Goal: Task Accomplishment & Management: Use online tool/utility

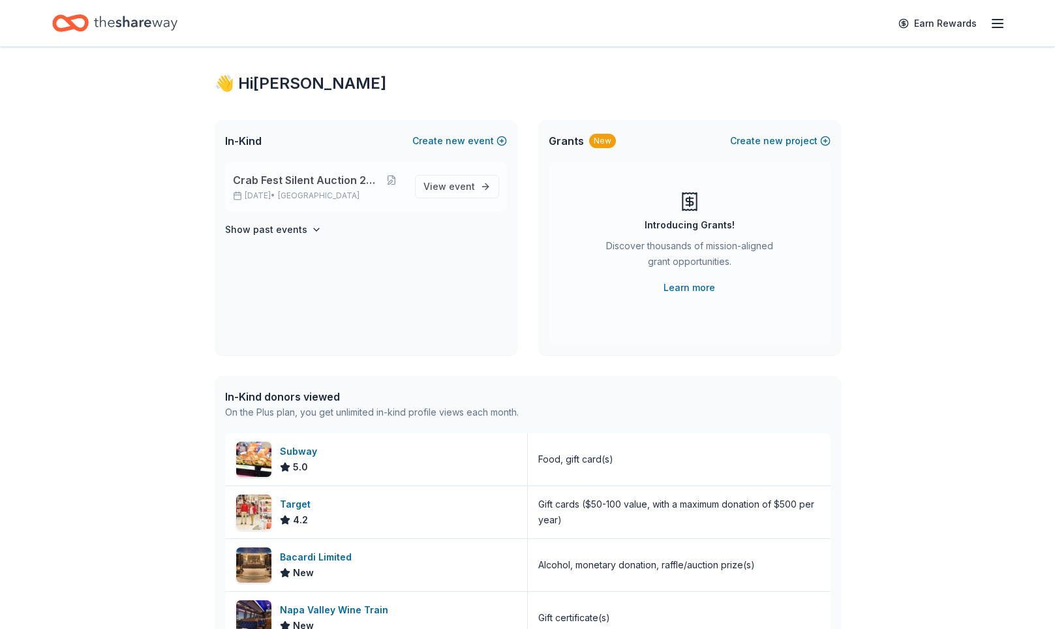
scroll to position [13, 0]
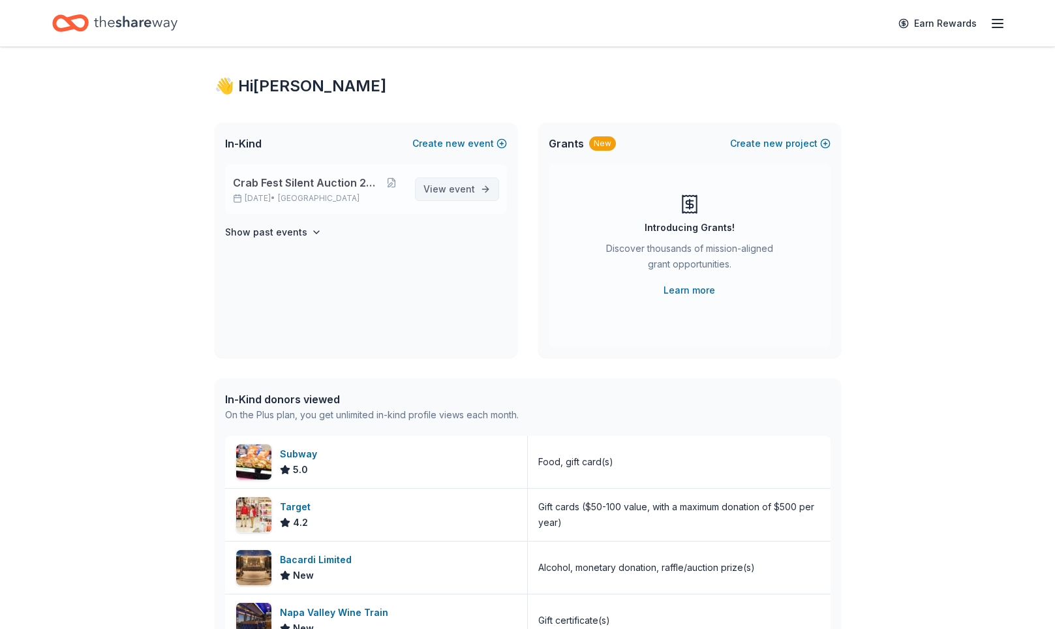
click at [449, 194] on span "event" at bounding box center [462, 188] width 26 height 11
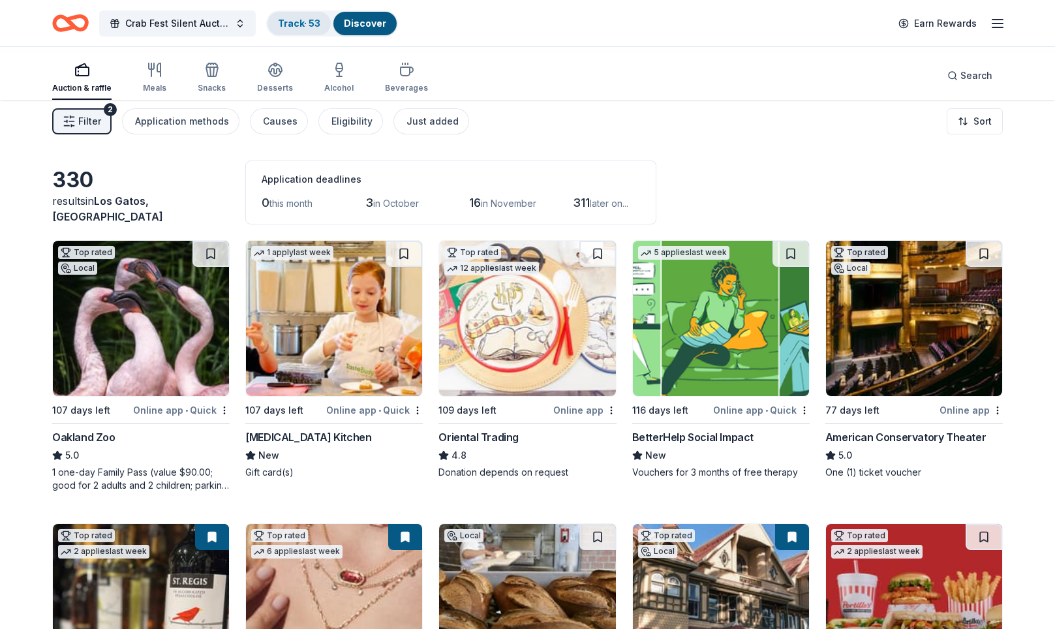
click at [320, 20] on link "Track · 53" at bounding box center [299, 23] width 42 height 11
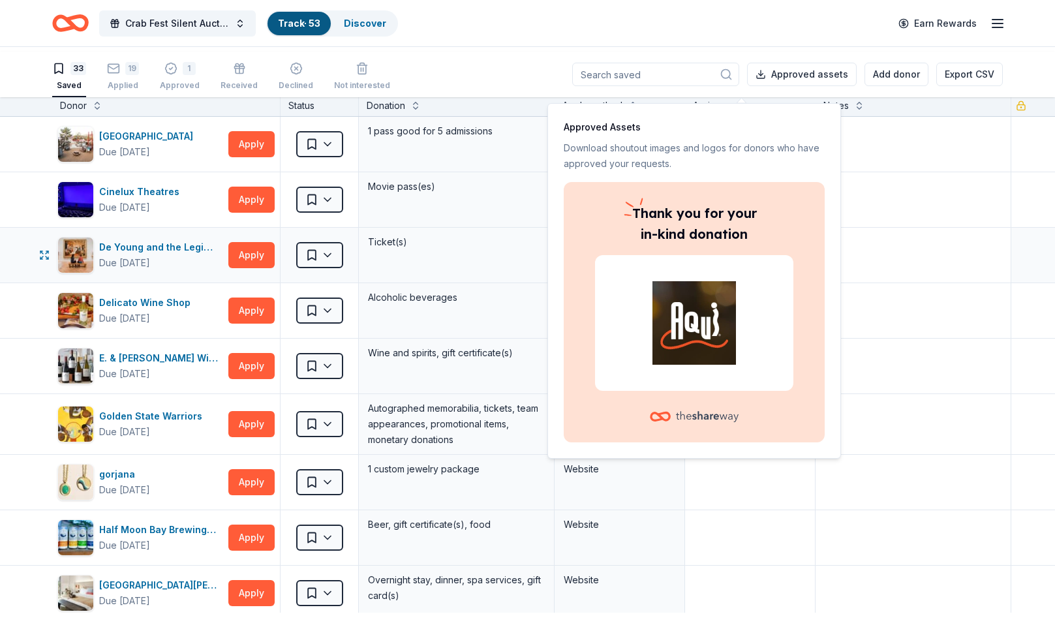
scroll to position [1, 0]
click at [912, 227] on div at bounding box center [913, 199] width 195 height 55
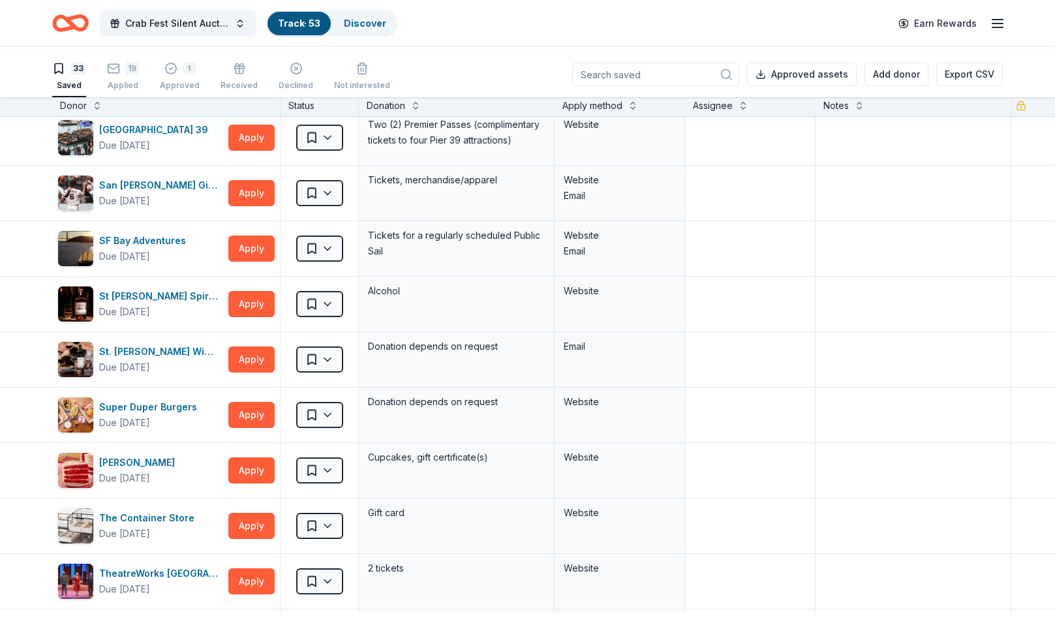
scroll to position [1425, 0]
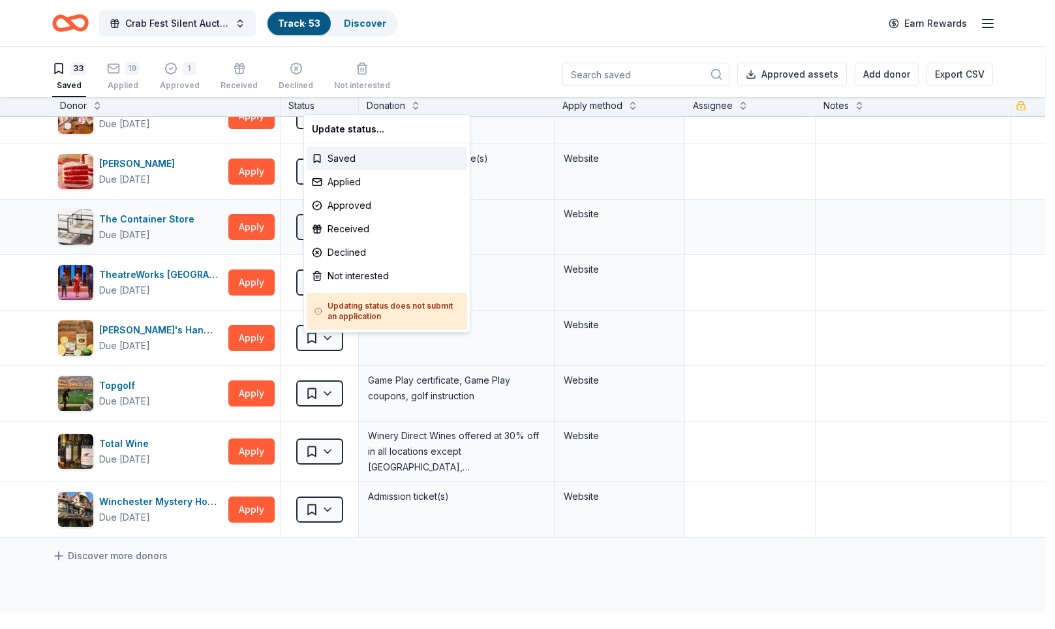
click at [346, 405] on html "Crab Fest Silent Auction 2026 Track · 53 Discover Earn Rewards 33 Saved 19 Appl…" at bounding box center [527, 314] width 1055 height 629
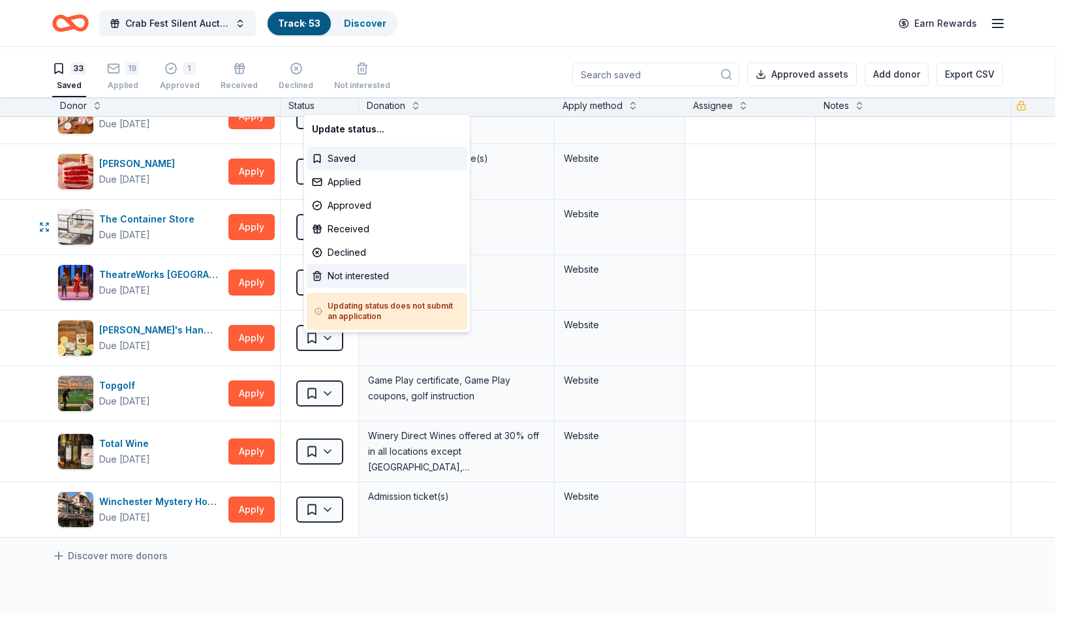
click at [356, 288] on div "Not interested" at bounding box center [387, 275] width 161 height 23
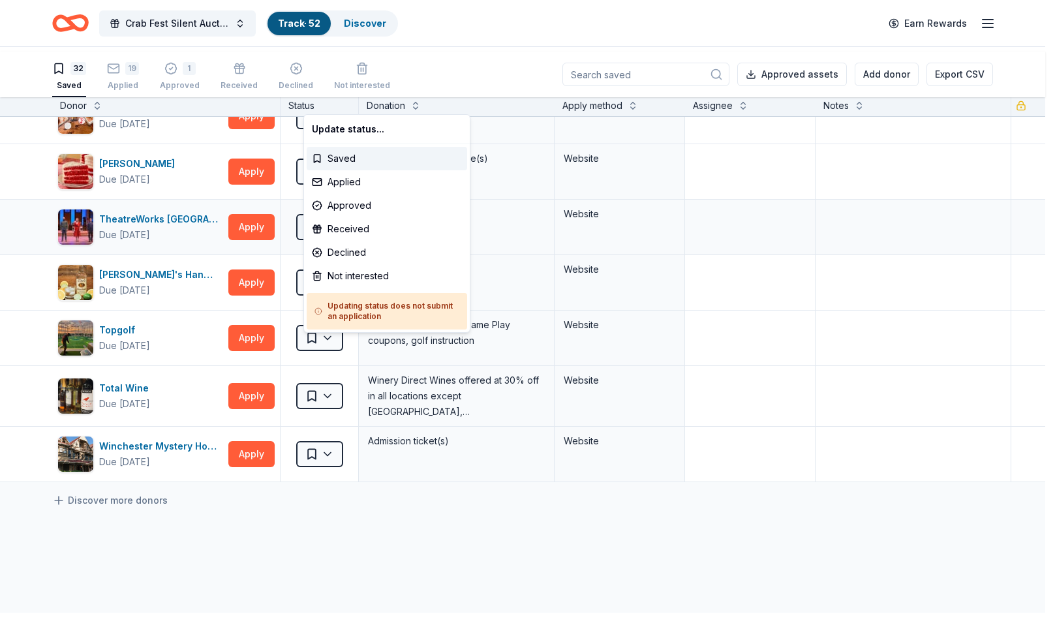
click at [342, 405] on html "Crab Fest Silent Auction 2026 Track · 52 Discover Earn Rewards 32 Saved 19 Appl…" at bounding box center [527, 314] width 1055 height 629
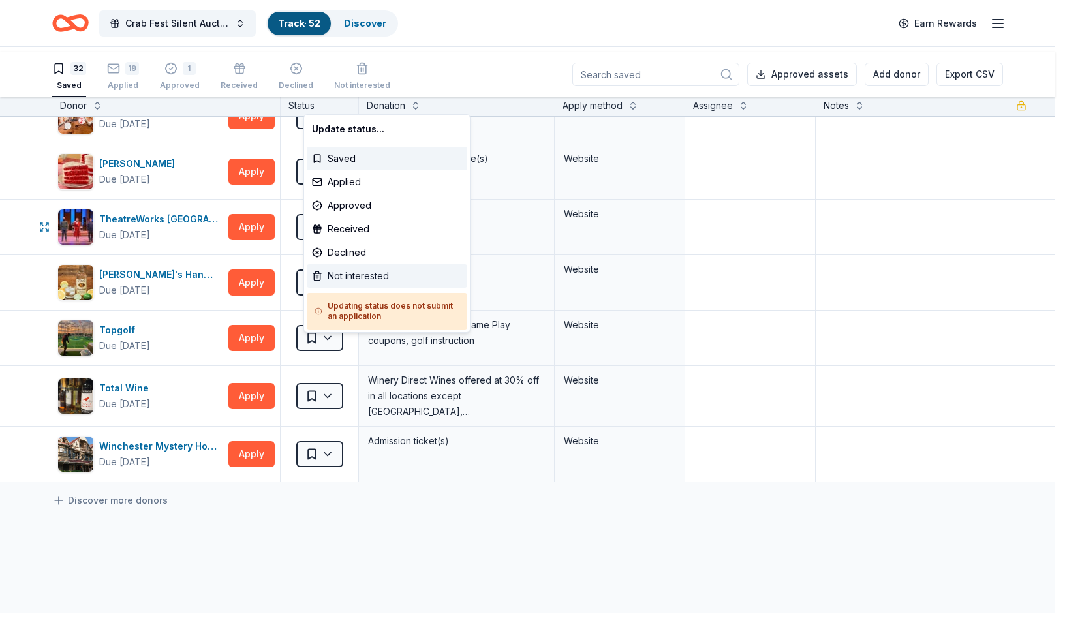
click at [356, 288] on div "Not interested" at bounding box center [387, 275] width 161 height 23
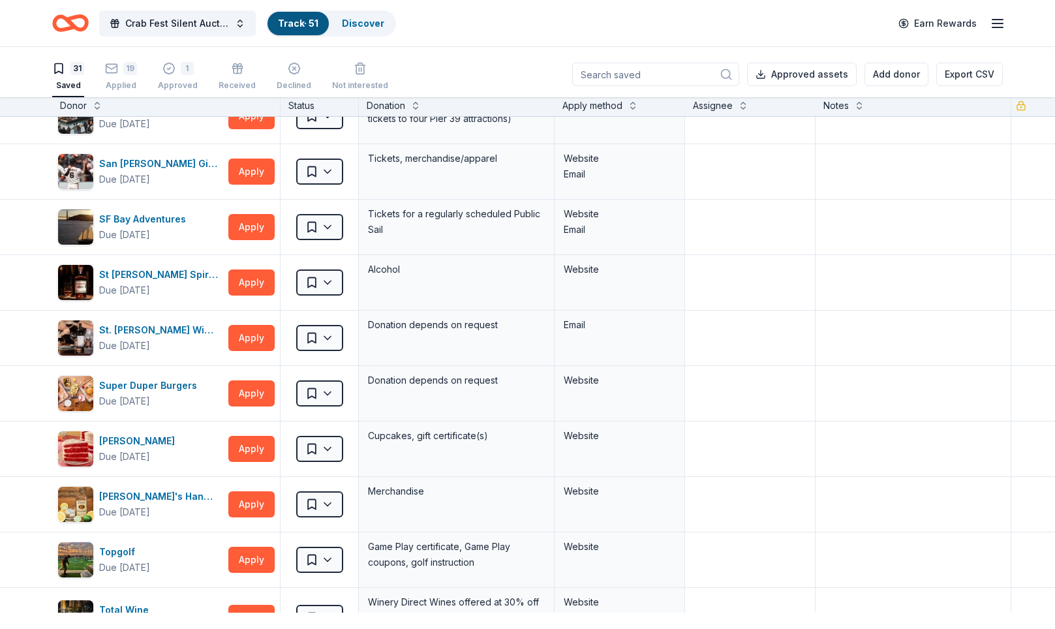
scroll to position [1093, 0]
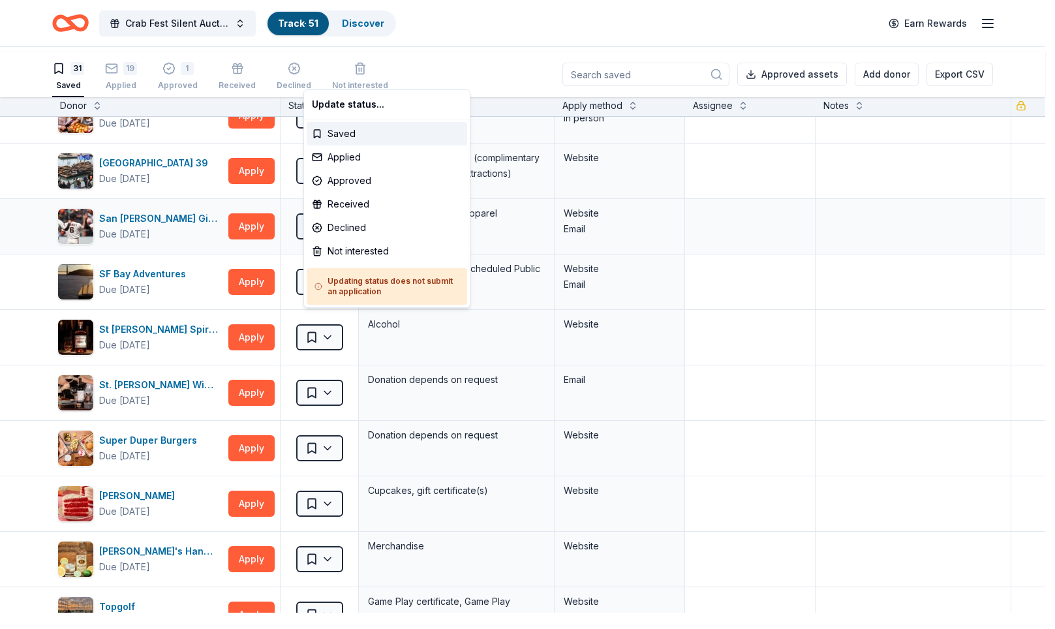
click at [350, 381] on html "Crab Fest Silent Auction 2026 Track · 51 Discover Earn Rewards 31 Saved 19 Appl…" at bounding box center [527, 314] width 1055 height 629
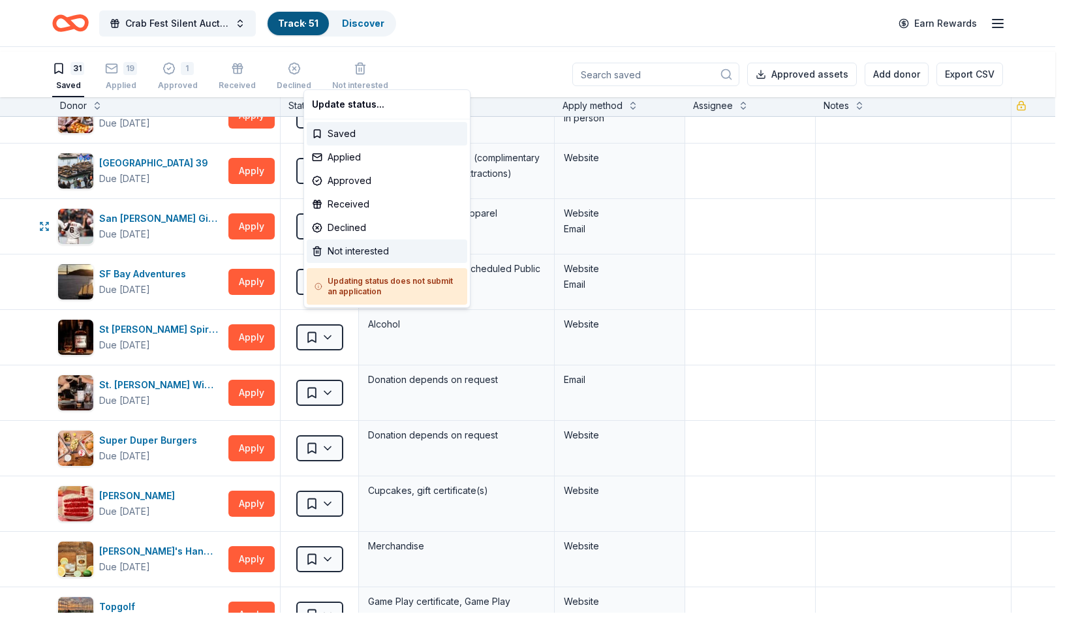
click at [335, 263] on div "Not interested" at bounding box center [387, 250] width 161 height 23
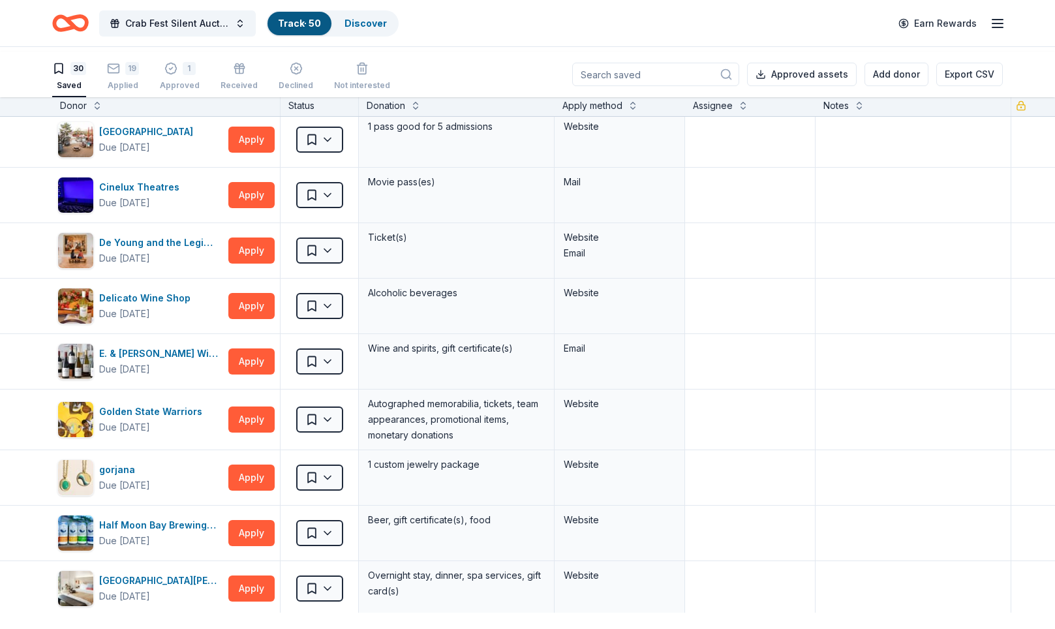
scroll to position [0, 0]
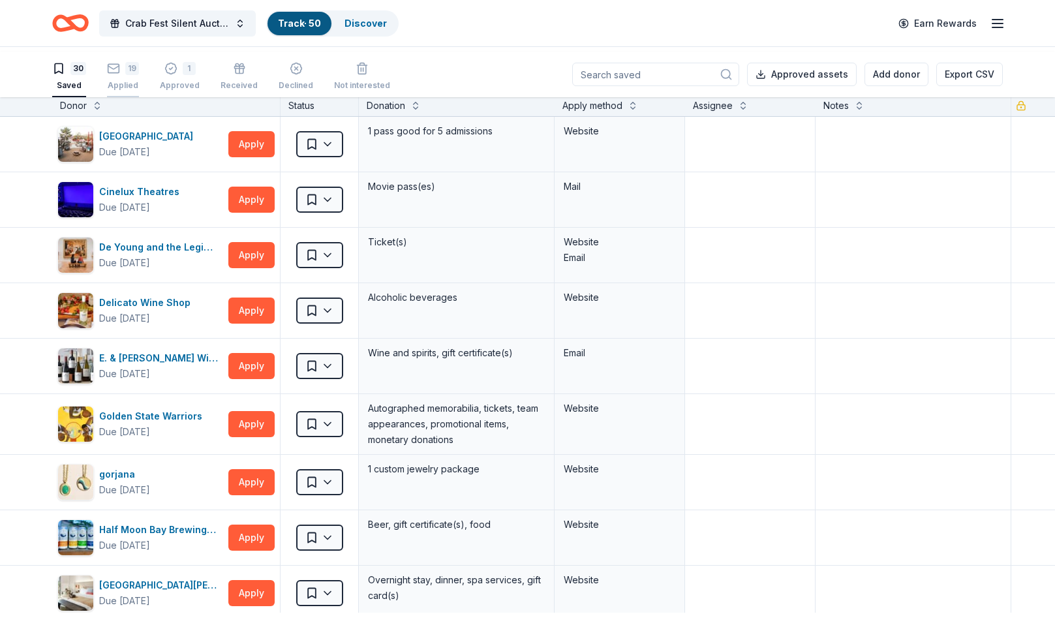
click at [120, 71] on icon "button" at bounding box center [113, 68] width 13 height 13
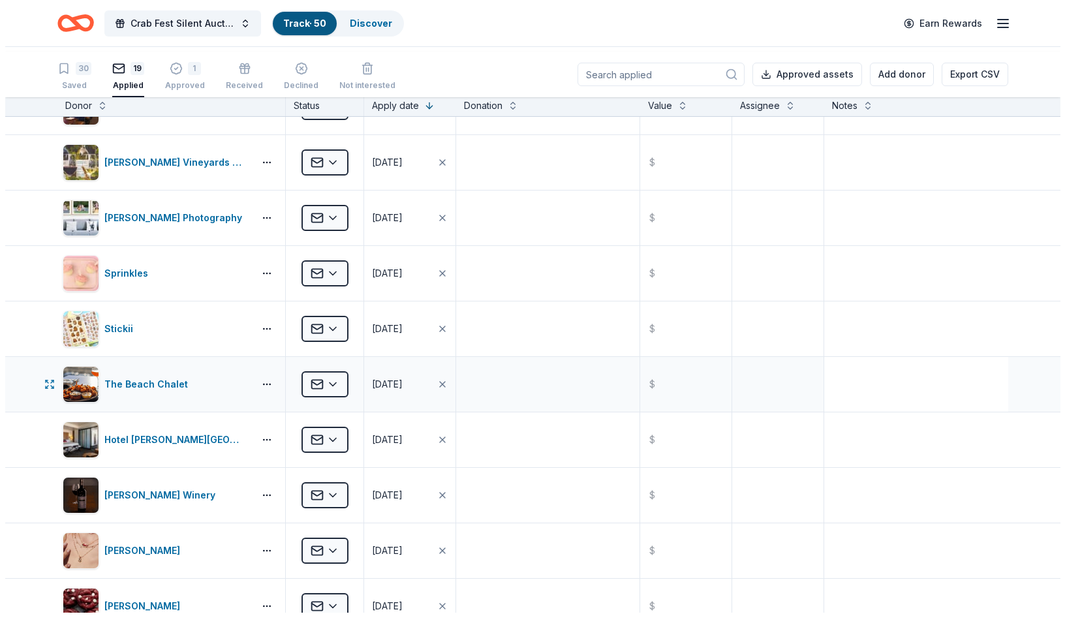
scroll to position [241, 0]
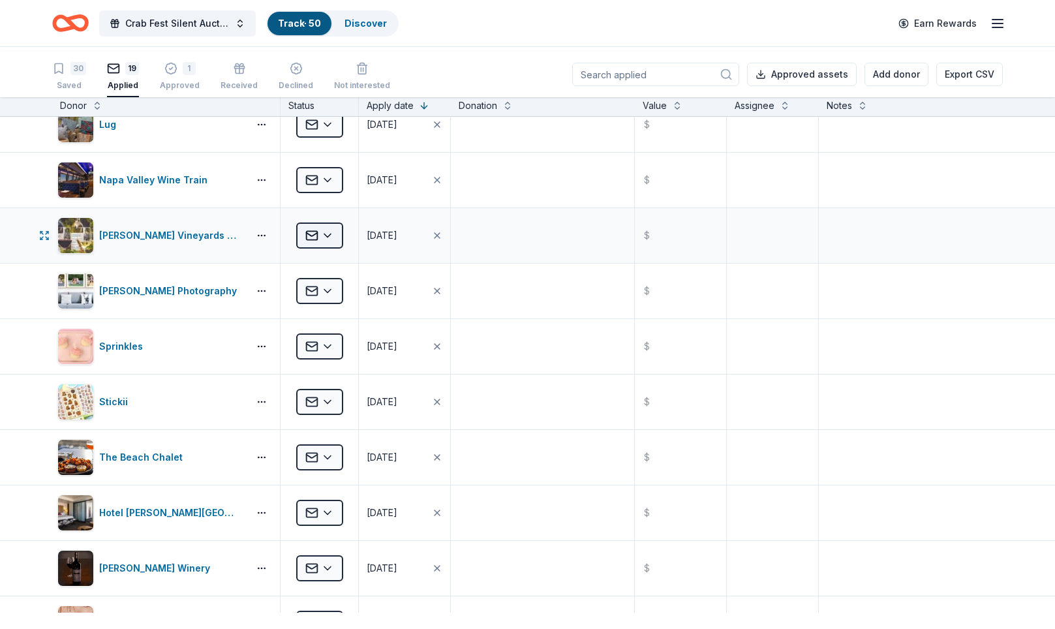
click at [341, 298] on html "Crab Fest Silent Auction 2026 Track · 50 Discover Earn Rewards 30 Saved 19 Appl…" at bounding box center [527, 314] width 1055 height 629
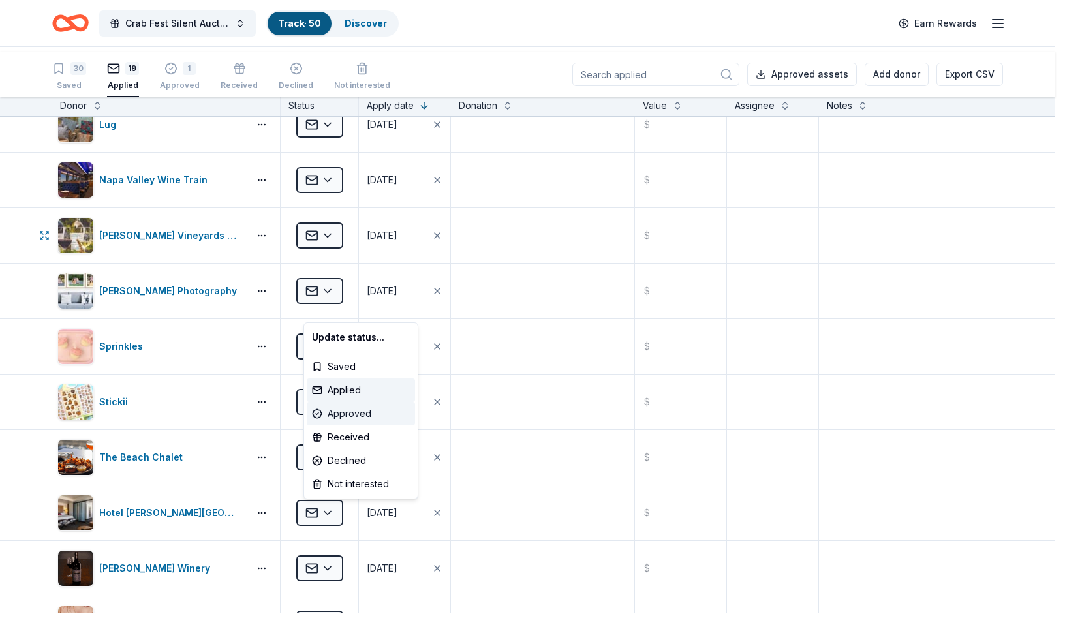
click at [374, 425] on div "Approved" at bounding box center [361, 413] width 108 height 23
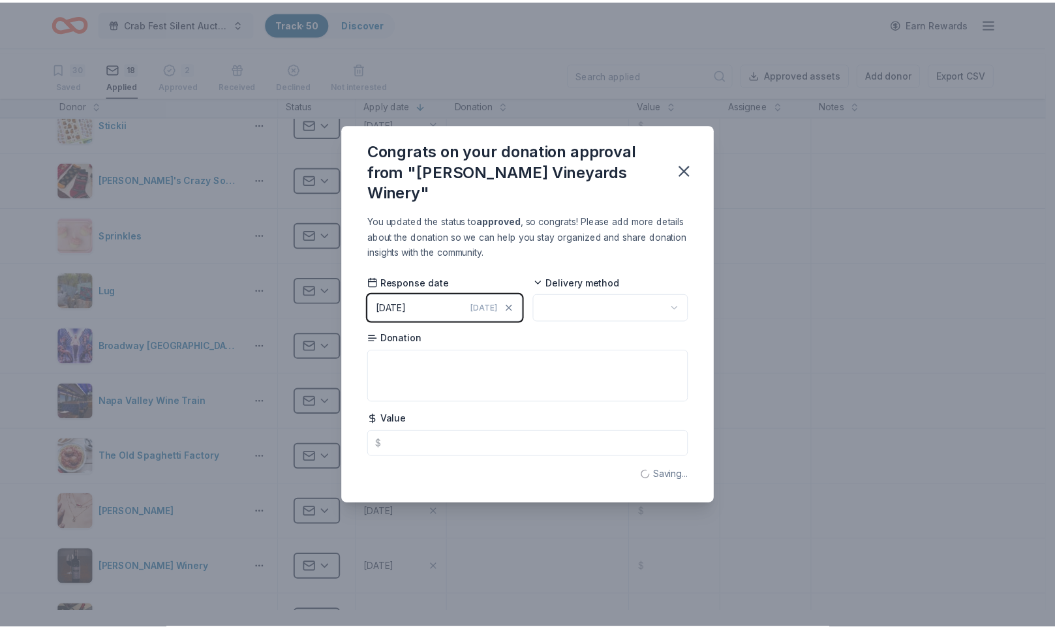
scroll to position [0, 0]
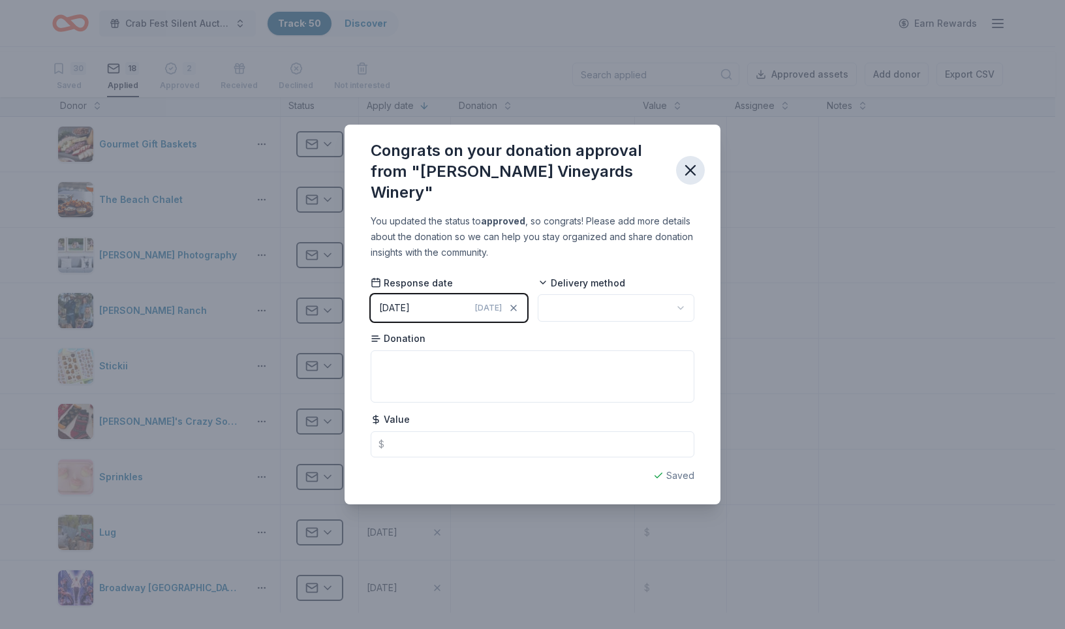
click at [699, 161] on icon "button" at bounding box center [690, 170] width 18 height 18
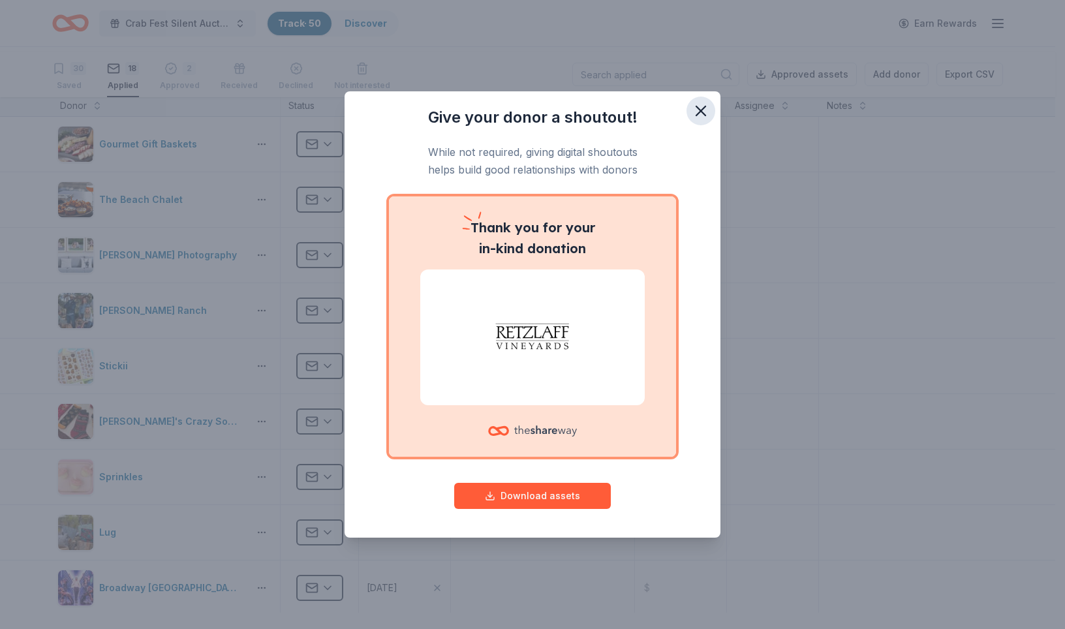
click at [710, 102] on icon "button" at bounding box center [701, 111] width 18 height 18
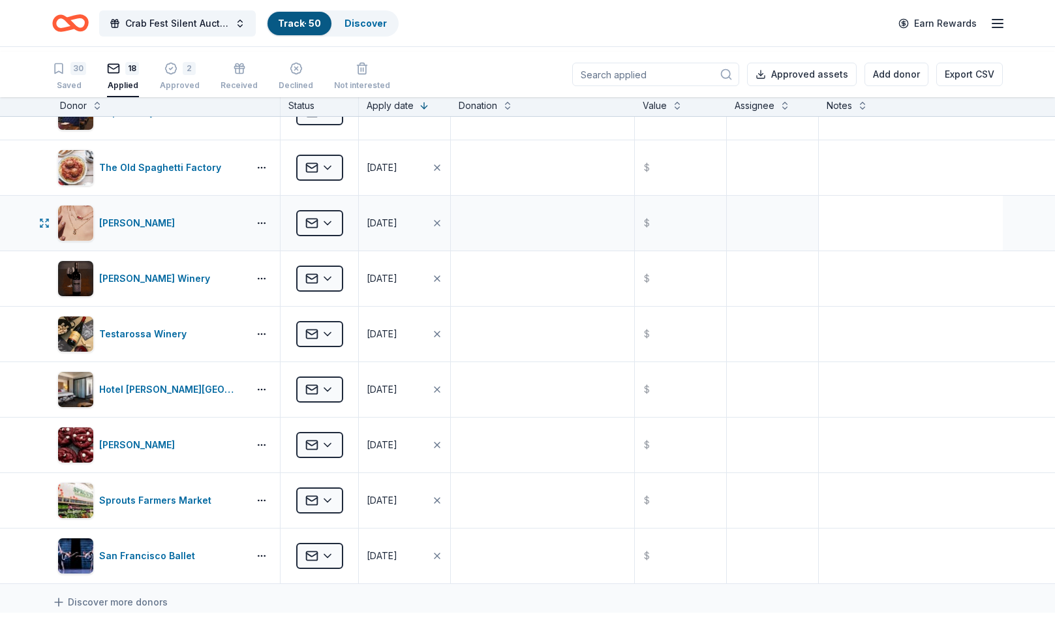
scroll to position [578, 0]
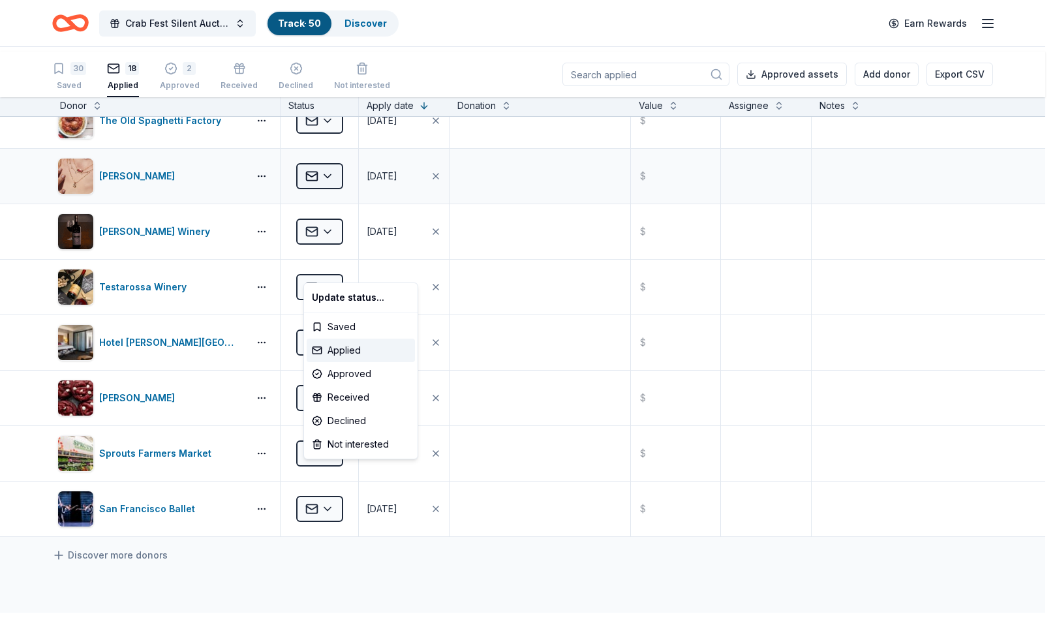
click at [343, 264] on html "Crab Fest Silent Auction 2026 Track · 50 Discover Earn Rewards 30 Saved 18 Appl…" at bounding box center [527, 314] width 1055 height 629
click at [375, 386] on div "Approved" at bounding box center [361, 373] width 108 height 23
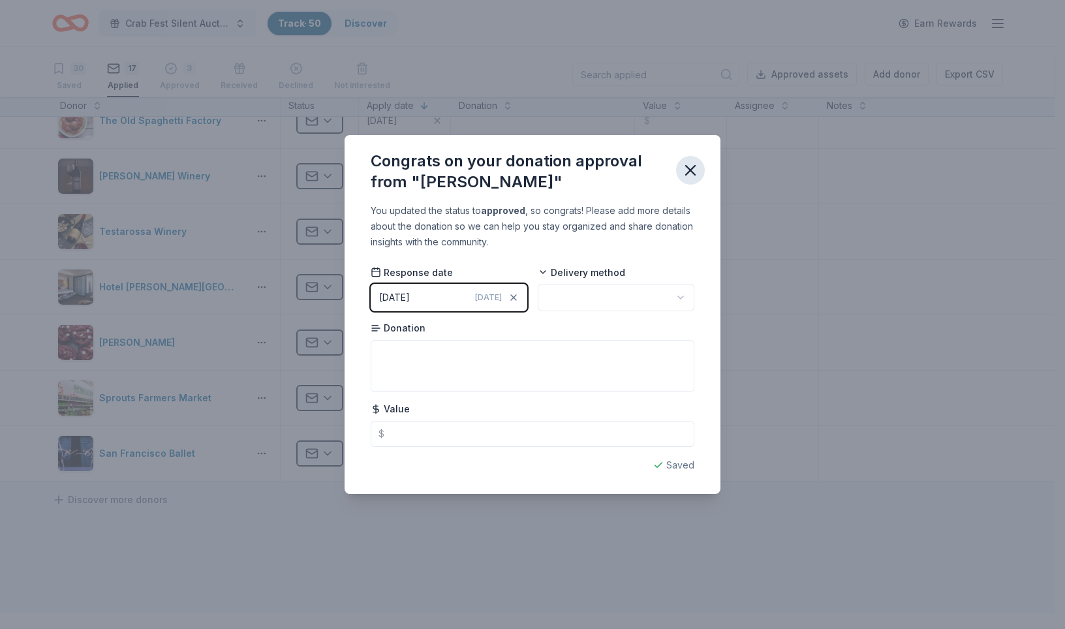
click at [699, 161] on icon "button" at bounding box center [690, 170] width 18 height 18
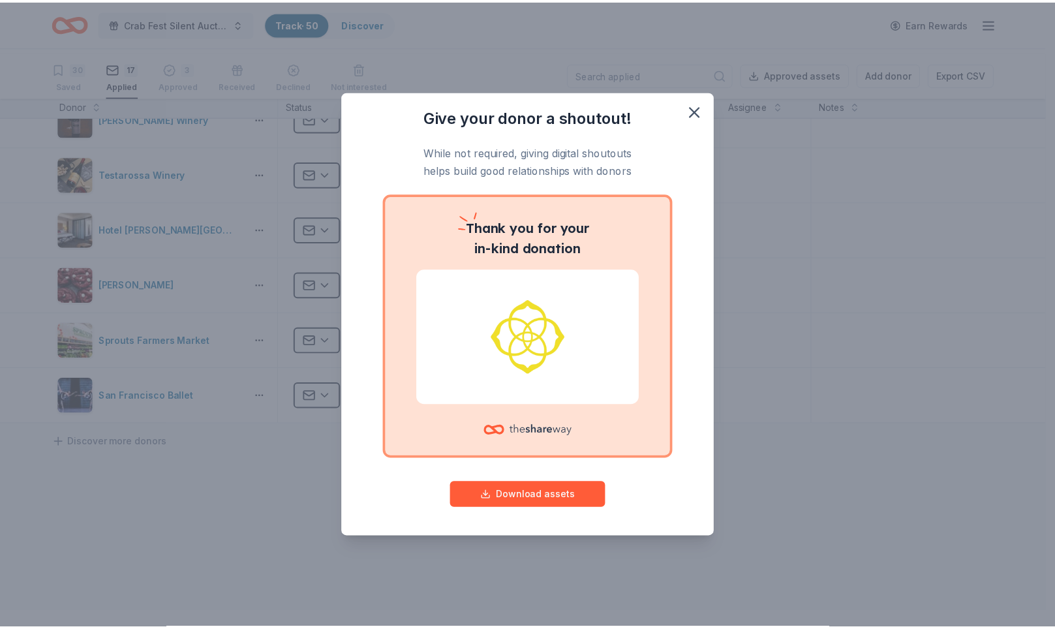
scroll to position [636, 0]
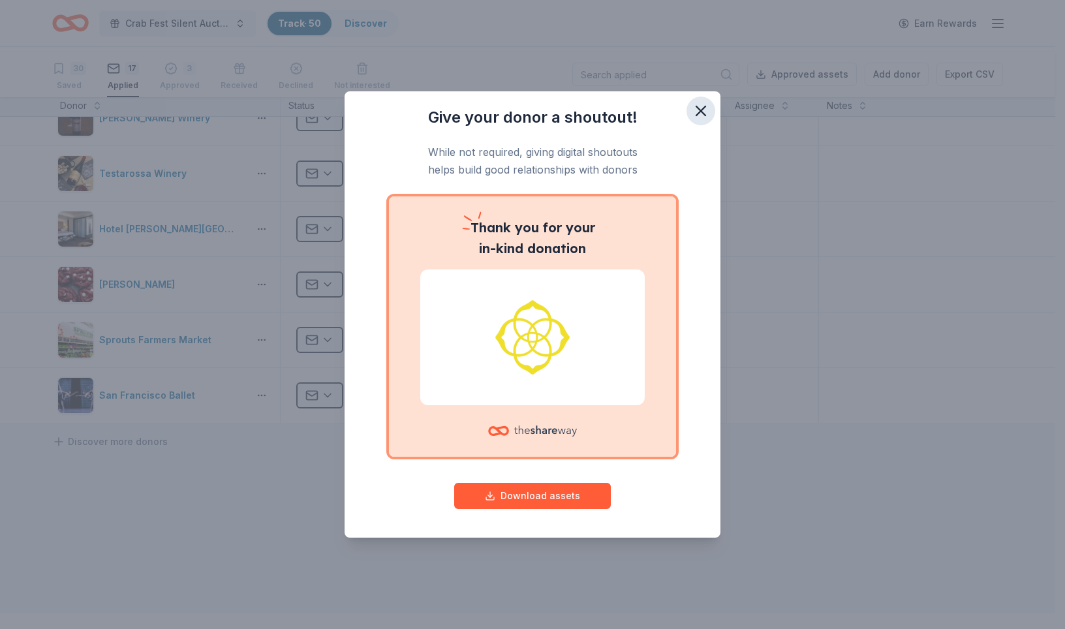
click at [710, 102] on icon "button" at bounding box center [701, 111] width 18 height 18
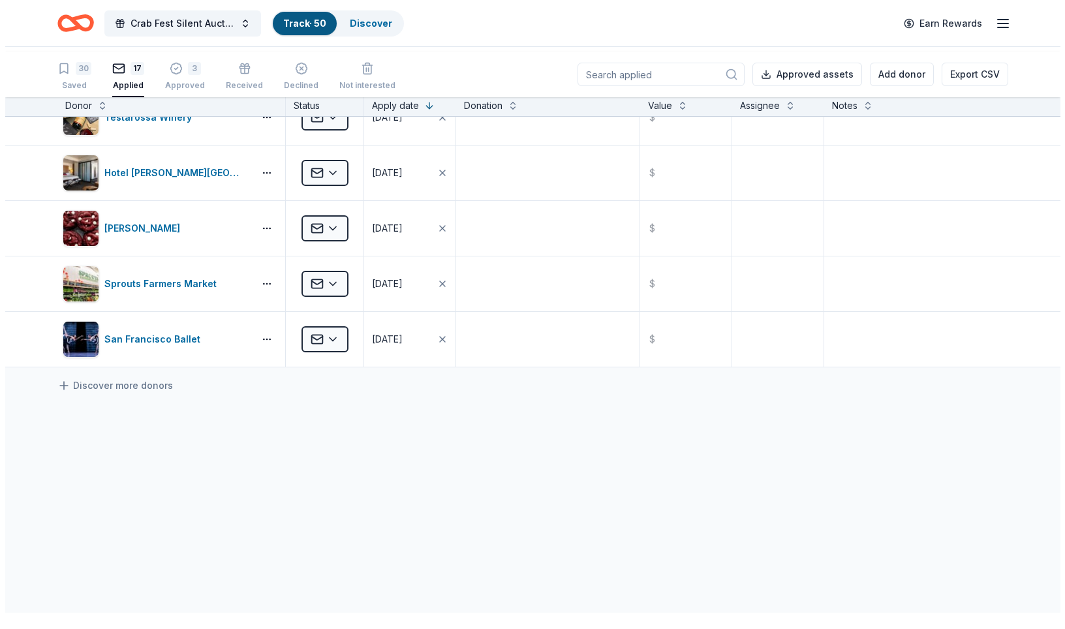
scroll to position [796, 0]
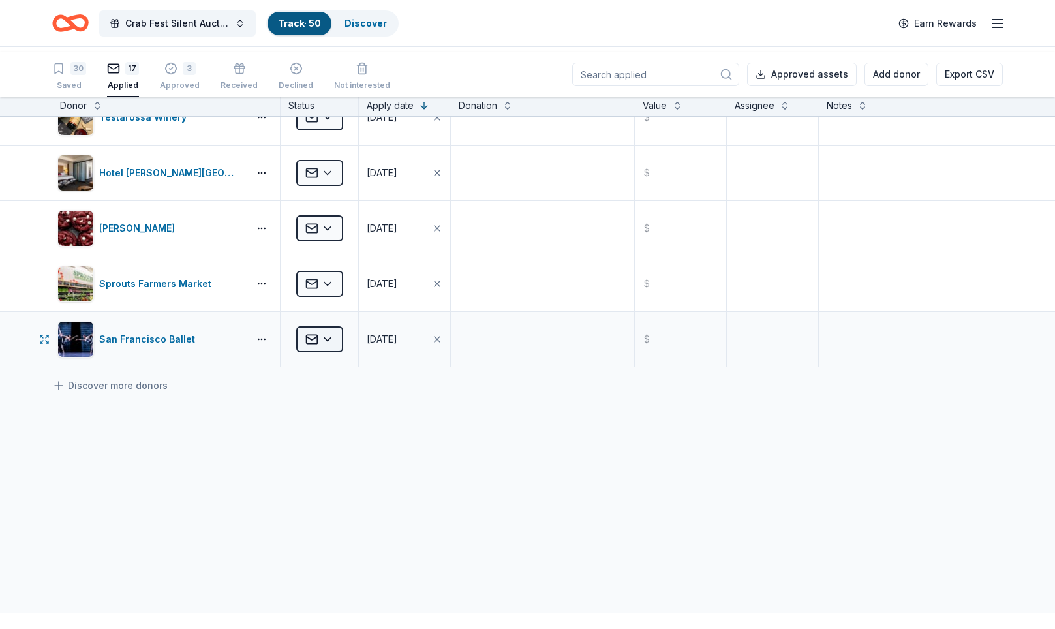
click at [339, 343] on html "Crab Fest Silent Auction 2026 Track · 50 Discover Earn Rewards 30 Saved 17 Appl…" at bounding box center [527, 314] width 1055 height 629
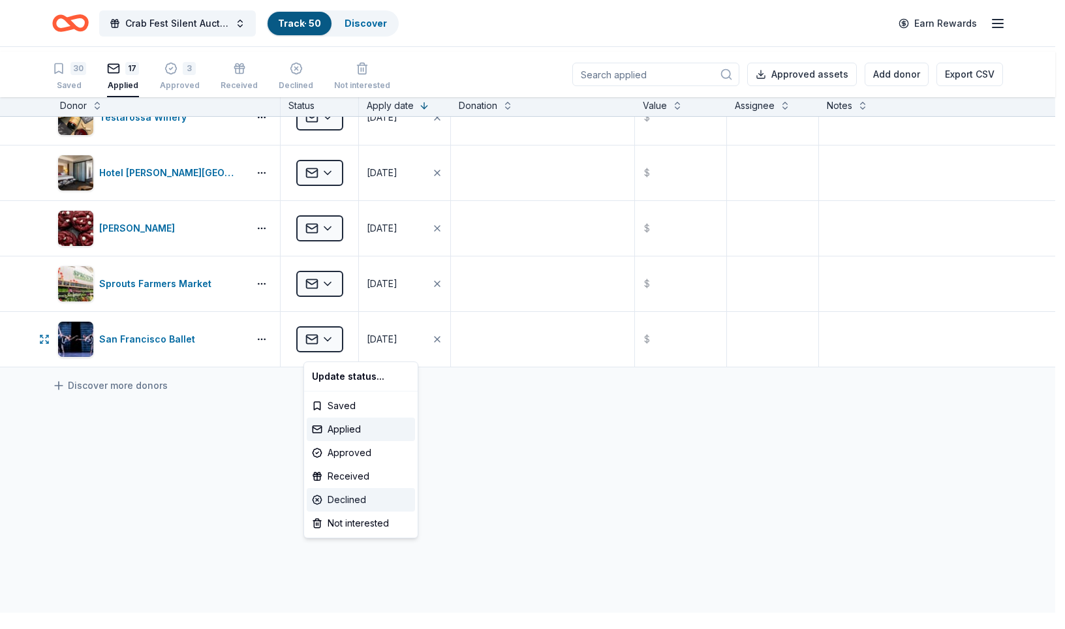
click at [352, 512] on div "Declined" at bounding box center [361, 499] width 108 height 23
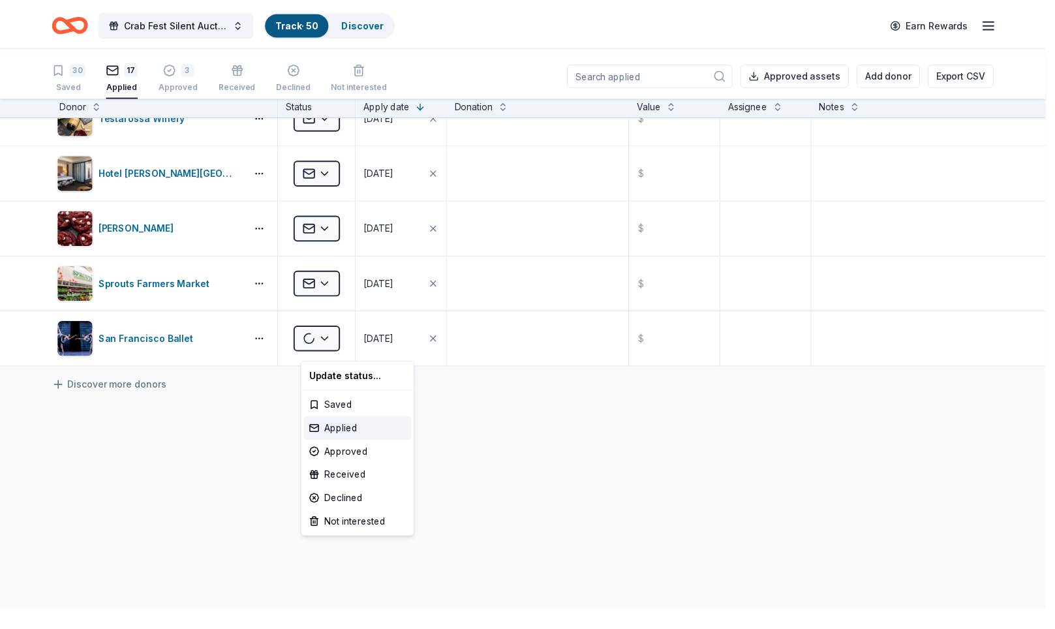
scroll to position [786, 0]
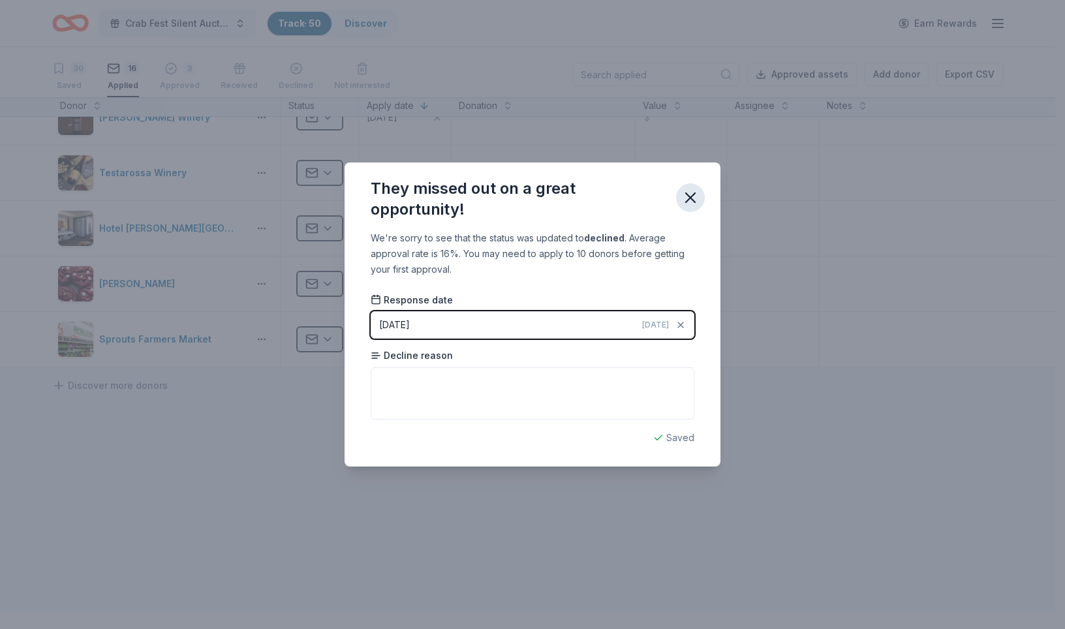
click at [699, 189] on icon "button" at bounding box center [690, 198] width 18 height 18
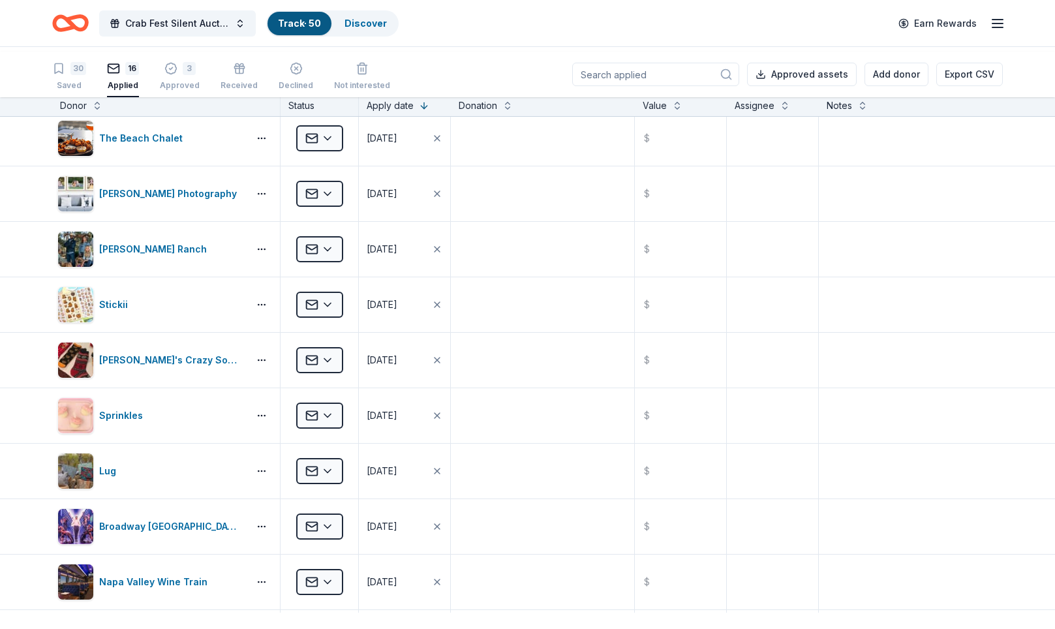
scroll to position [0, 0]
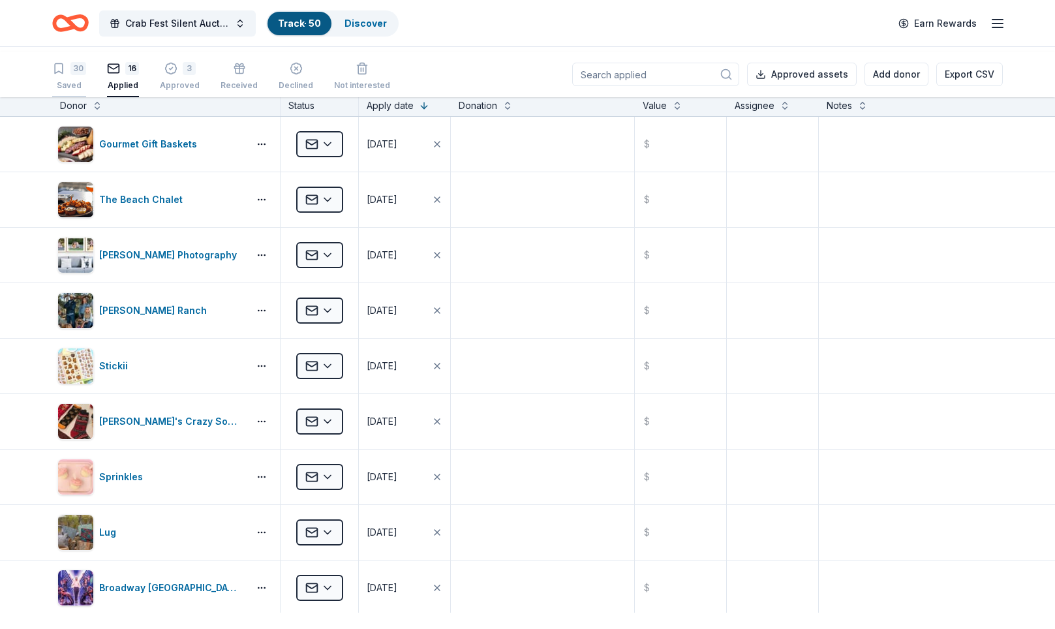
click at [86, 72] on div "30" at bounding box center [78, 68] width 16 height 13
